Goal: Information Seeking & Learning: Learn about a topic

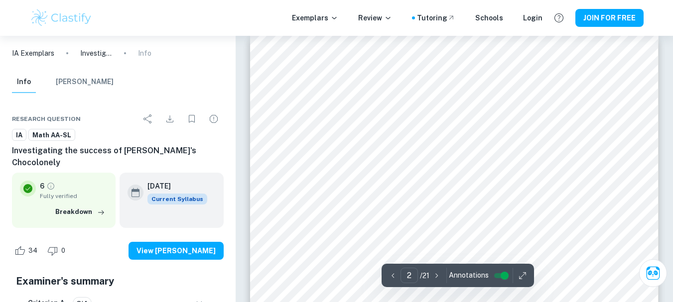
scroll to position [648, 0]
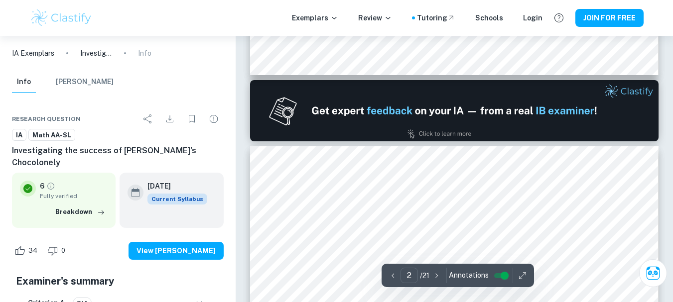
type input "1"
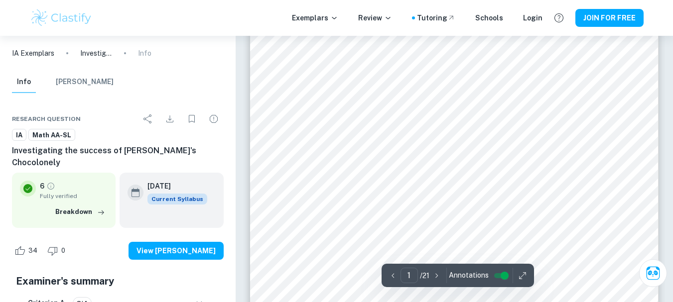
scroll to position [199, 0]
click at [523, 276] on icon "button" at bounding box center [523, 276] width 10 height 10
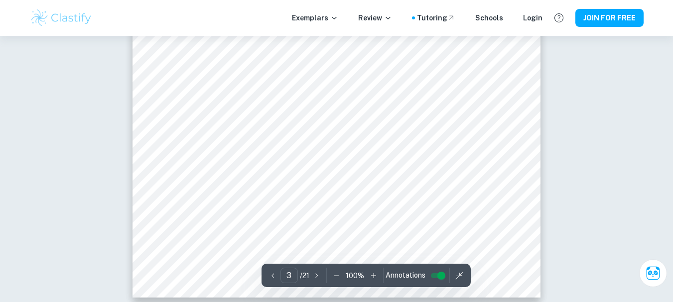
scroll to position [1644, 0]
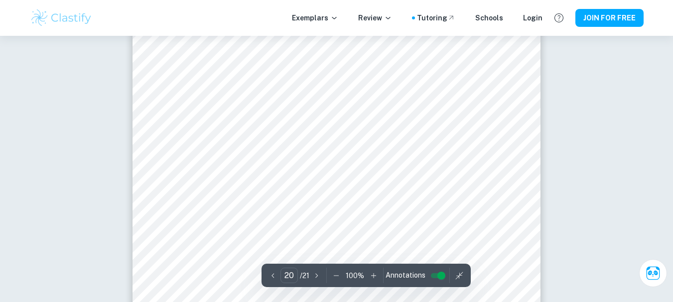
scroll to position [11361, 0]
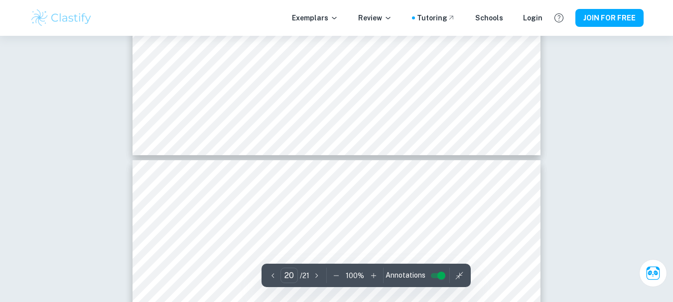
type input "19"
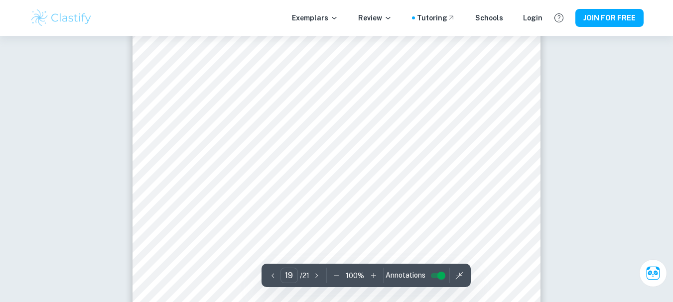
scroll to position [10963, 0]
